Goal: Check status: Check status

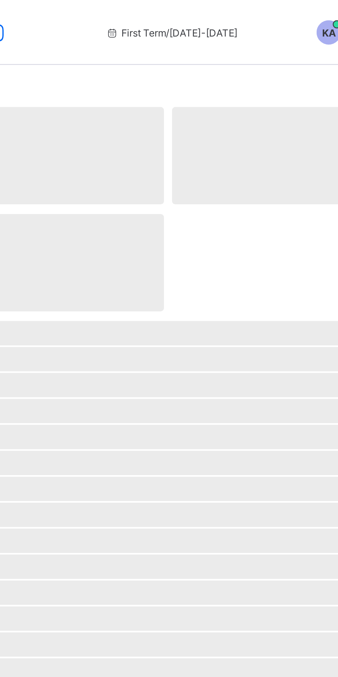
click at [179, 19] on div "First Term / [DATE]-[DATE]" at bounding box center [172, 14] width 103 height 28
click at [170, 9] on div "First Term / [DATE]-[DATE]" at bounding box center [172, 14] width 103 height 28
click at [173, 15] on span "First Term / [DATE]-[DATE]" at bounding box center [172, 13] width 56 height 5
click at [154, 10] on div "First Term / [DATE]-[DATE]" at bounding box center [172, 14] width 103 height 28
click at [164, 17] on div "First Term / [DATE]-[DATE]" at bounding box center [172, 14] width 103 height 28
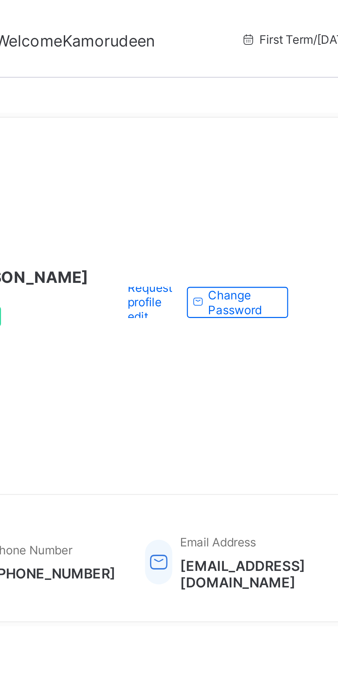
click at [201, 11] on span "First Term / [DATE]-[DATE]" at bounding box center [229, 13] width 56 height 5
click at [184, 19] on div "First Term / [DATE]-[DATE]" at bounding box center [228, 14] width 103 height 28
click at [201, 15] on icon at bounding box center [204, 13] width 6 height 5
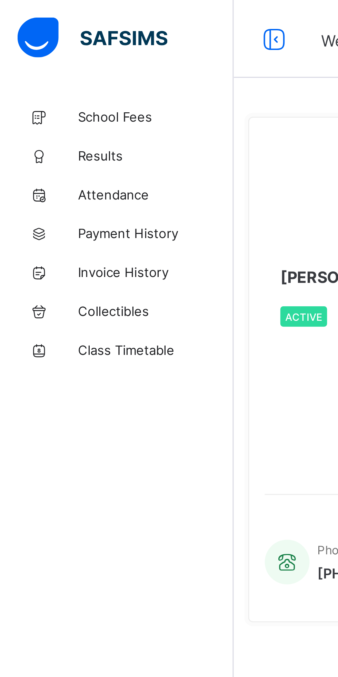
click at [34, 53] on span "Results" at bounding box center [55, 55] width 55 height 6
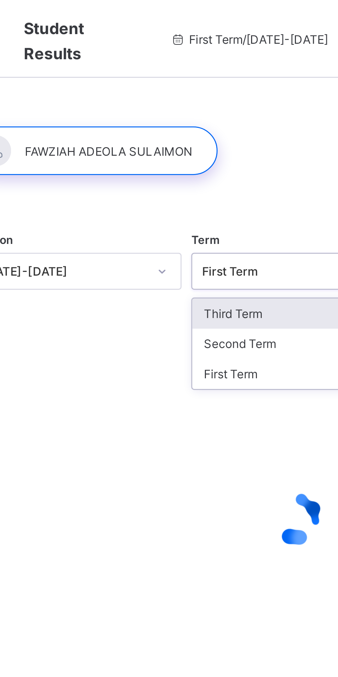
click at [181, 110] on div "Third Term" at bounding box center [210, 111] width 74 height 11
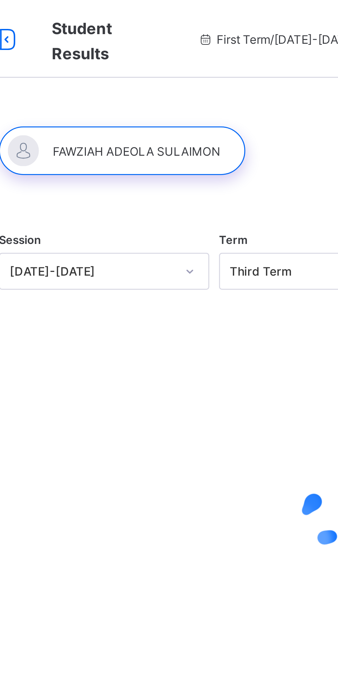
click at [196, 11] on div "First Term / [DATE]-[DATE]" at bounding box center [193, 14] width 103 height 28
click at [199, 10] on div "First Term / [DATE]-[DATE]" at bounding box center [193, 14] width 103 height 28
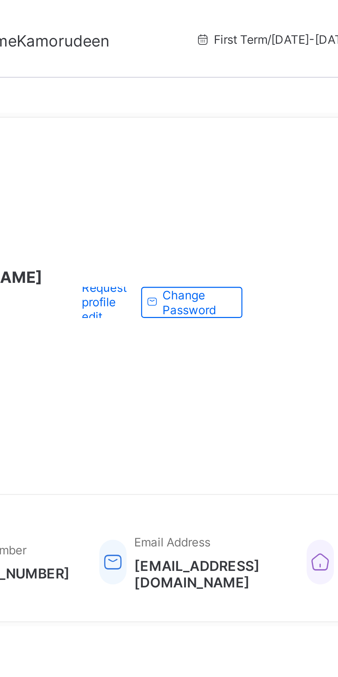
click at [218, 12] on span "First Term / [DATE]-[DATE]" at bounding box center [229, 13] width 56 height 5
click at [222, 15] on span "First Term / 2025-2026" at bounding box center [229, 13] width 56 height 5
click at [221, 16] on span "First Term / [DATE]-[DATE]" at bounding box center [229, 13] width 56 height 5
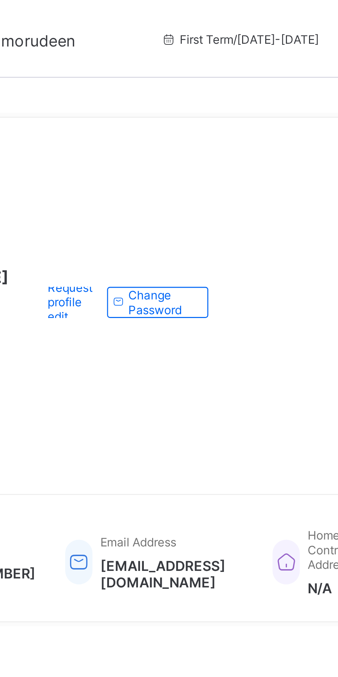
click at [201, 13] on span "First Term / [DATE]-[DATE]" at bounding box center [229, 13] width 56 height 5
click at [201, 12] on icon at bounding box center [204, 13] width 6 height 5
click at [190, 17] on div "First Term / [DATE]-[DATE]" at bounding box center [228, 14] width 103 height 28
click at [197, 17] on div "First Term / [DATE]-[DATE]" at bounding box center [228, 14] width 103 height 28
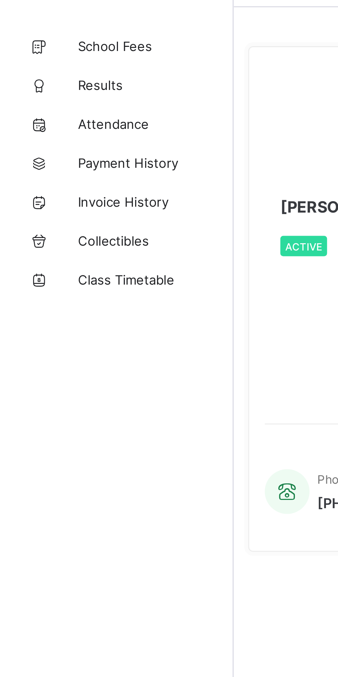
click at [32, 52] on link "Results" at bounding box center [41, 55] width 83 height 14
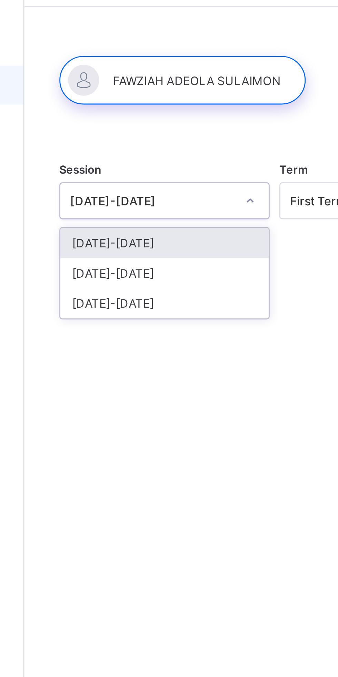
click at [101, 120] on div "2024-2025" at bounding box center [132, 121] width 74 height 11
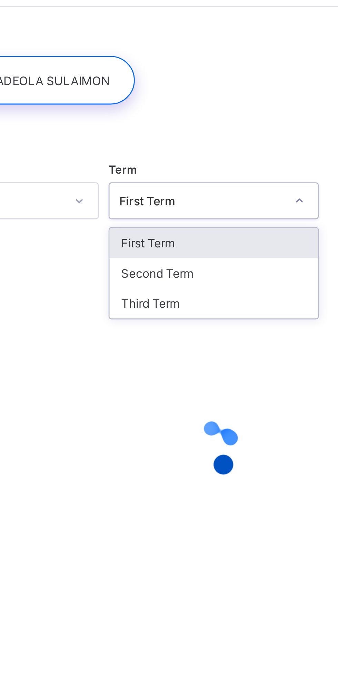
click at [180, 130] on div "Third Term" at bounding box center [210, 132] width 74 height 11
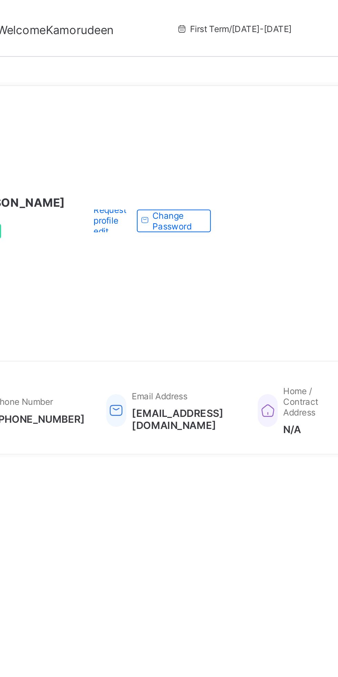
click at [201, 11] on span "First Term / [DATE]-[DATE]" at bounding box center [229, 13] width 56 height 5
click at [211, 14] on span "First Term / [DATE]-[DATE]" at bounding box center [229, 13] width 56 height 5
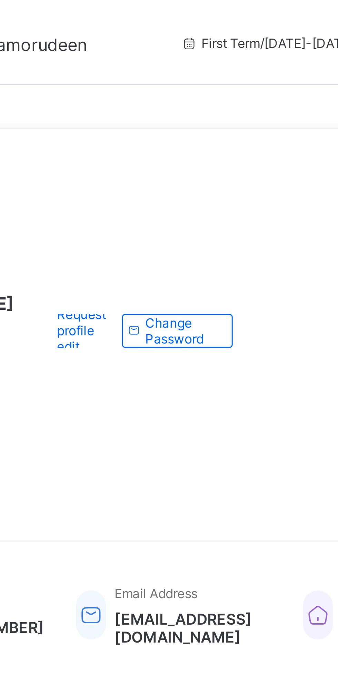
click at [209, 17] on div "First Term / [DATE]-[DATE]" at bounding box center [228, 14] width 103 height 28
click at [204, 15] on span "First Term / [DATE]-[DATE]" at bounding box center [229, 13] width 56 height 5
click at [177, 17] on div "First Term / [DATE]-[DATE]" at bounding box center [228, 14] width 103 height 28
click at [177, 21] on div "First Term / [DATE]-[DATE]" at bounding box center [228, 14] width 103 height 28
click at [201, 12] on span "First Term / [DATE]-[DATE]" at bounding box center [229, 13] width 56 height 5
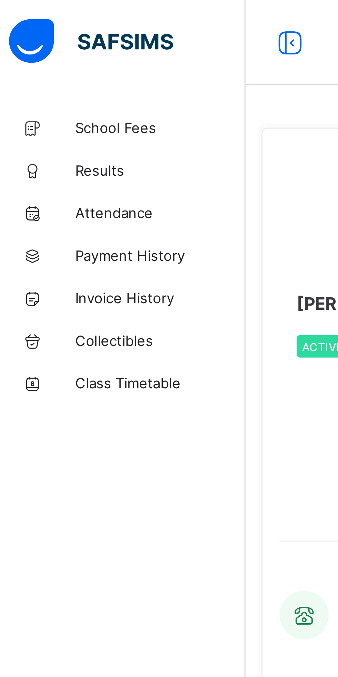
click at [34, 58] on link "Results" at bounding box center [41, 55] width 83 height 14
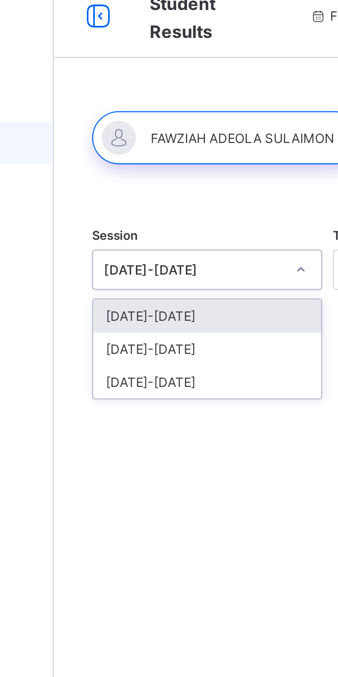
click at [99, 122] on div "[DATE]-[DATE]" at bounding box center [132, 121] width 74 height 11
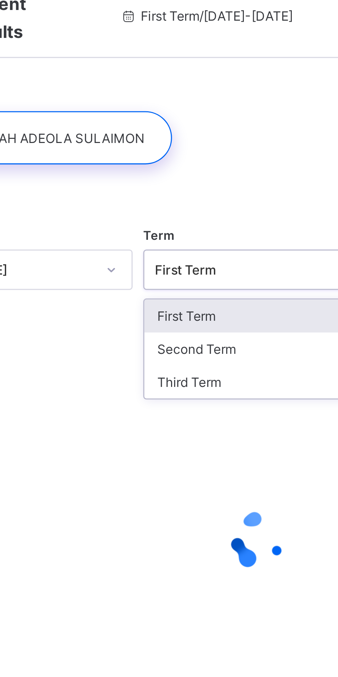
click at [184, 131] on div "Third Term" at bounding box center [210, 132] width 74 height 11
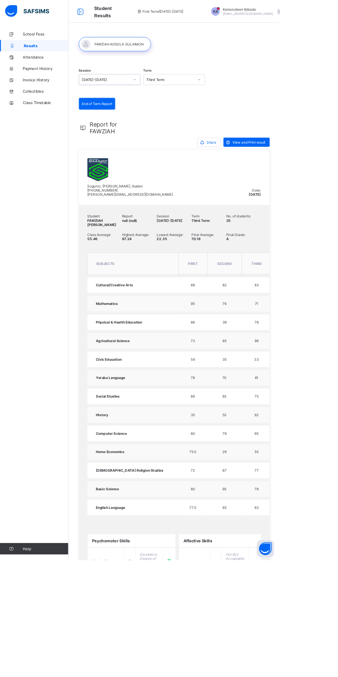
scroll to position [0, 0]
